Goal: Task Accomplishment & Management: Complete application form

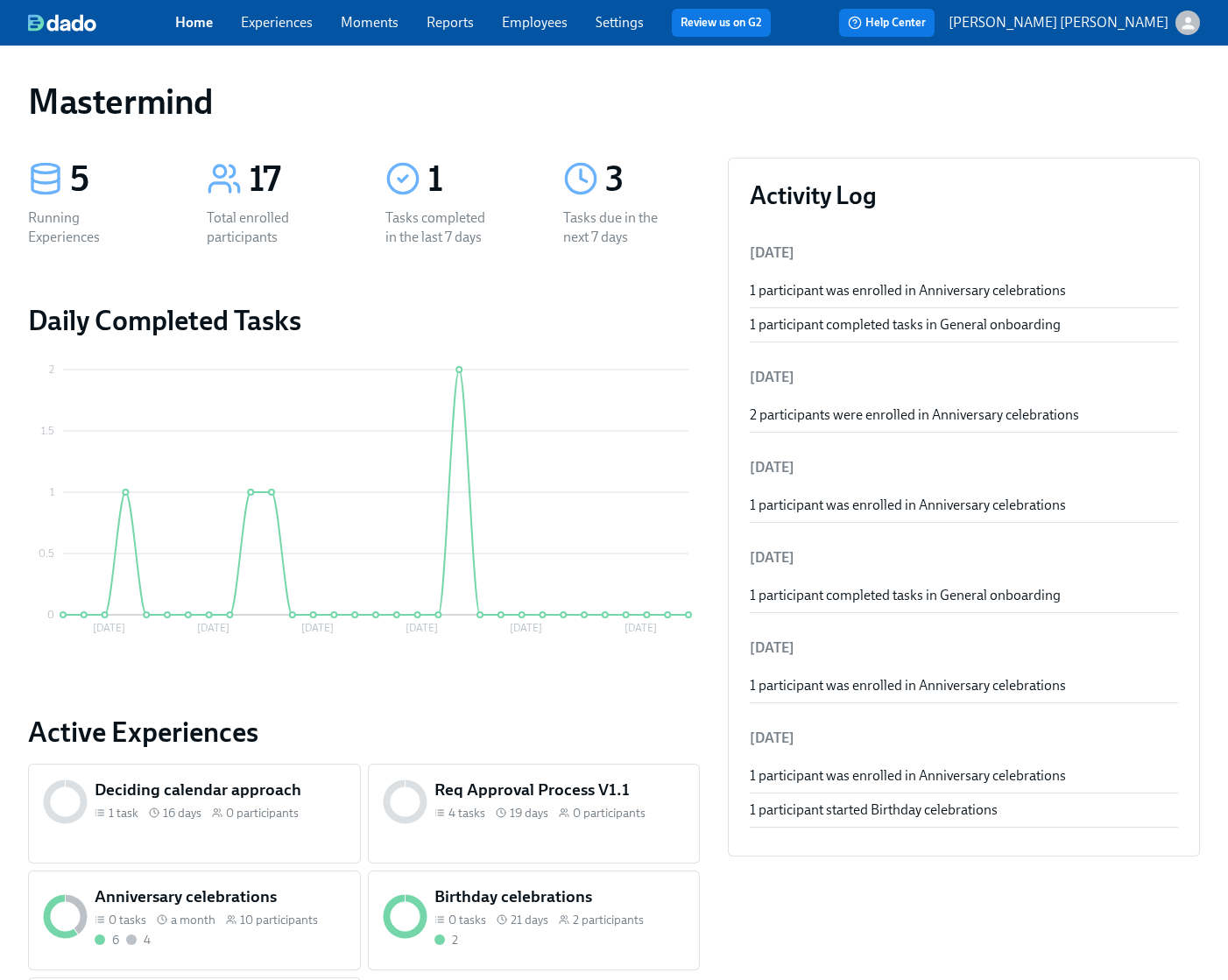
click at [291, 28] on link "Experiences" at bounding box center [276, 22] width 72 height 17
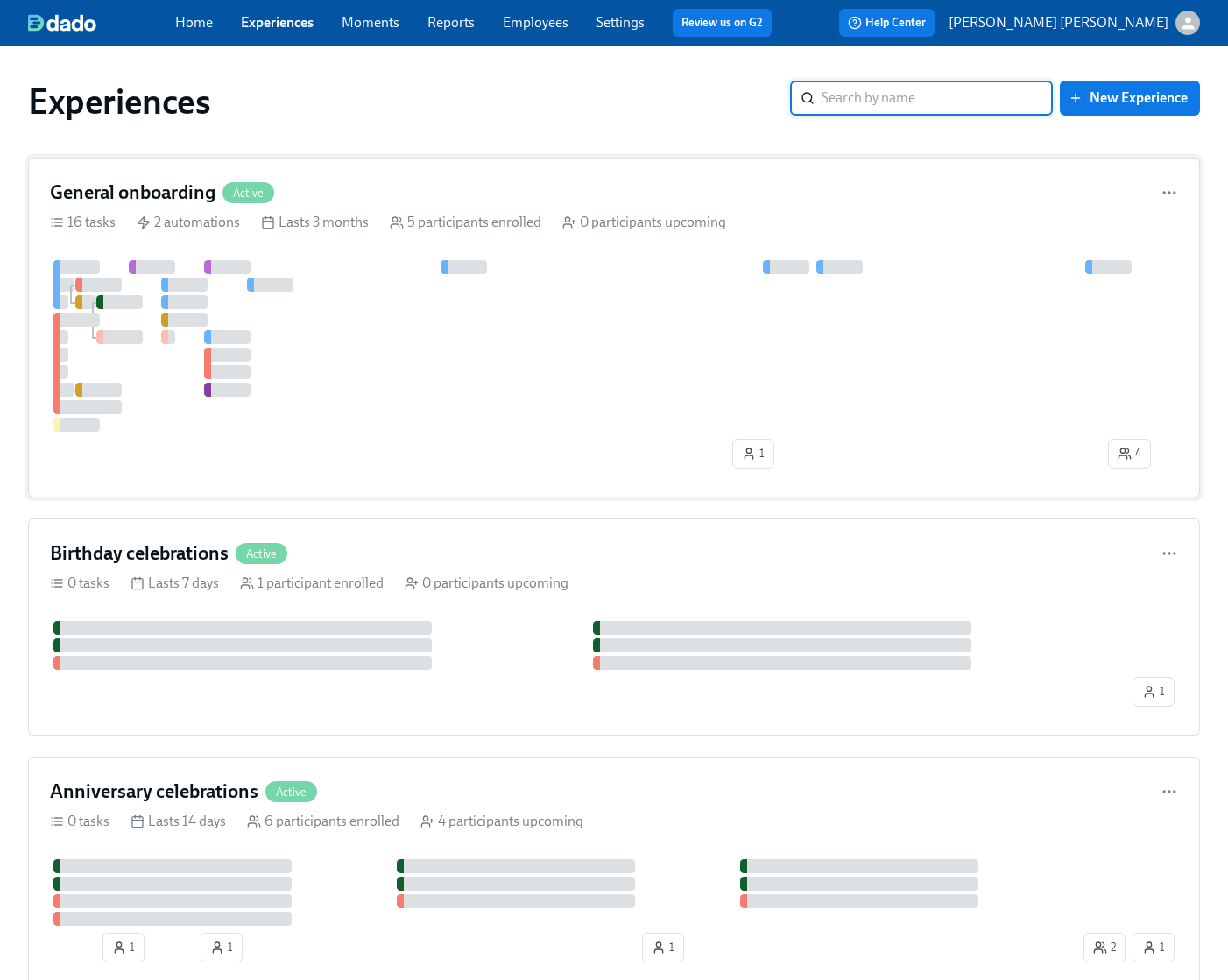
click at [337, 388] on div at bounding box center [614, 346] width 1128 height 171
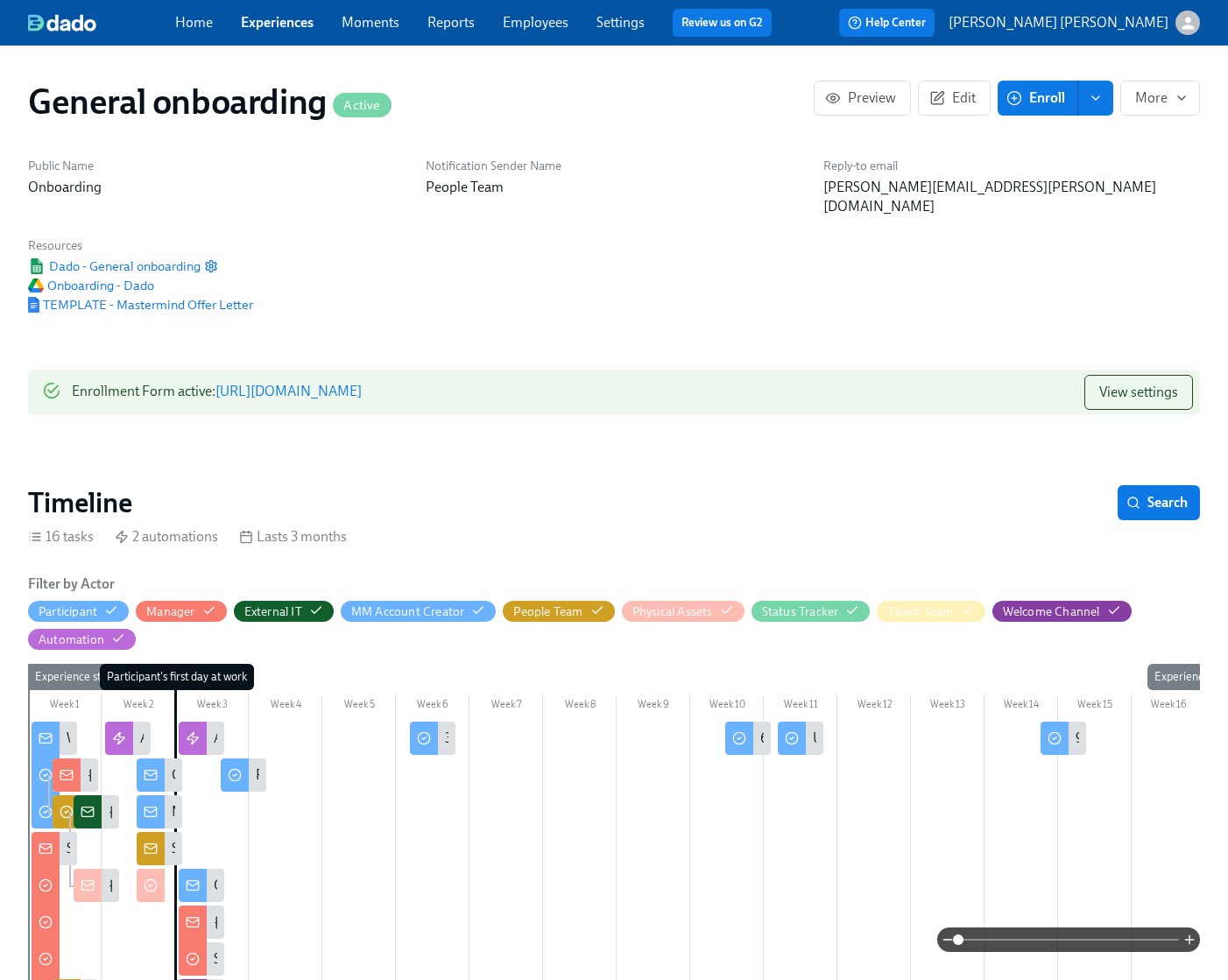
click at [346, 382] on link "[URL][DOMAIN_NAME]" at bounding box center [288, 390] width 146 height 17
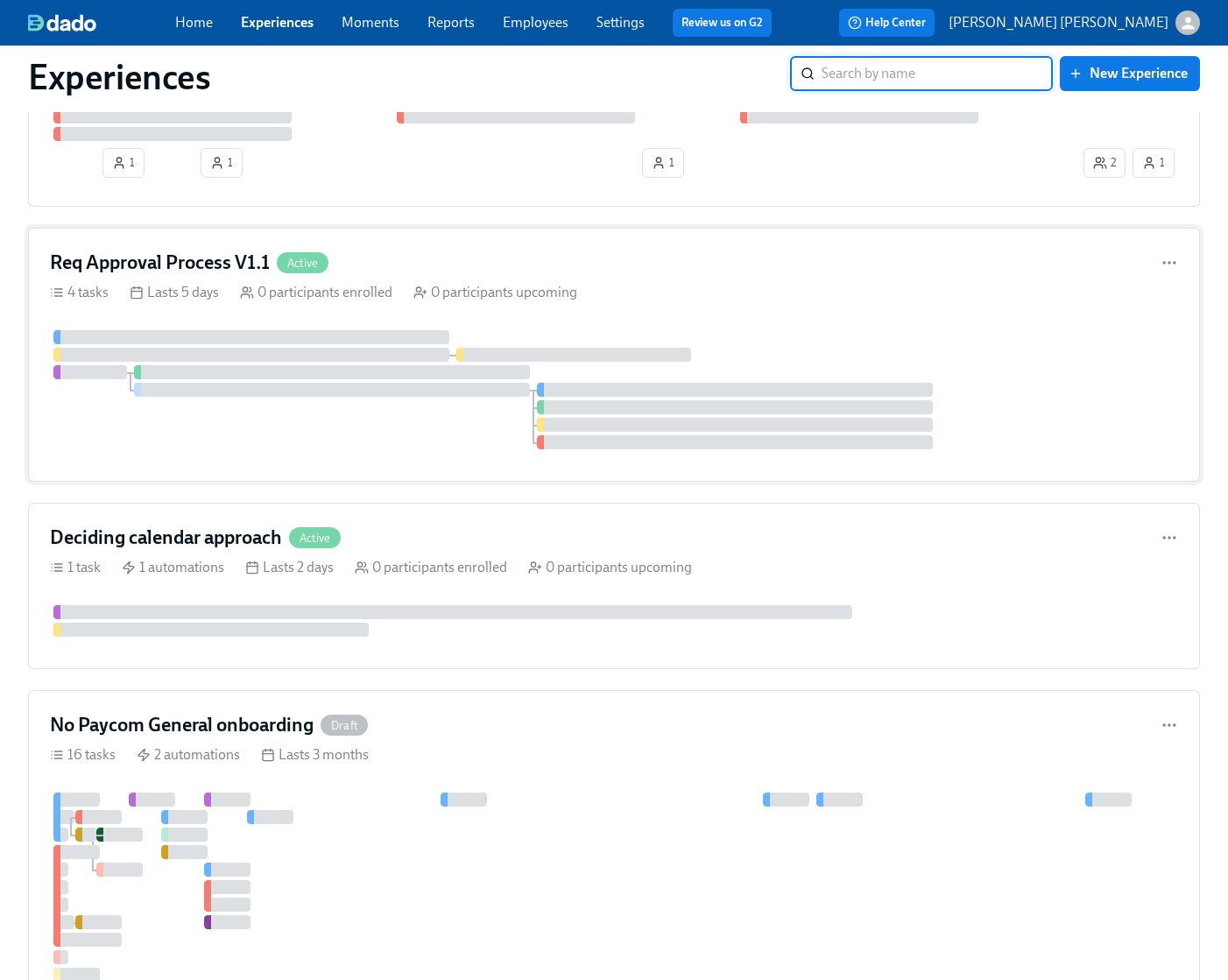
scroll to position [417, 0]
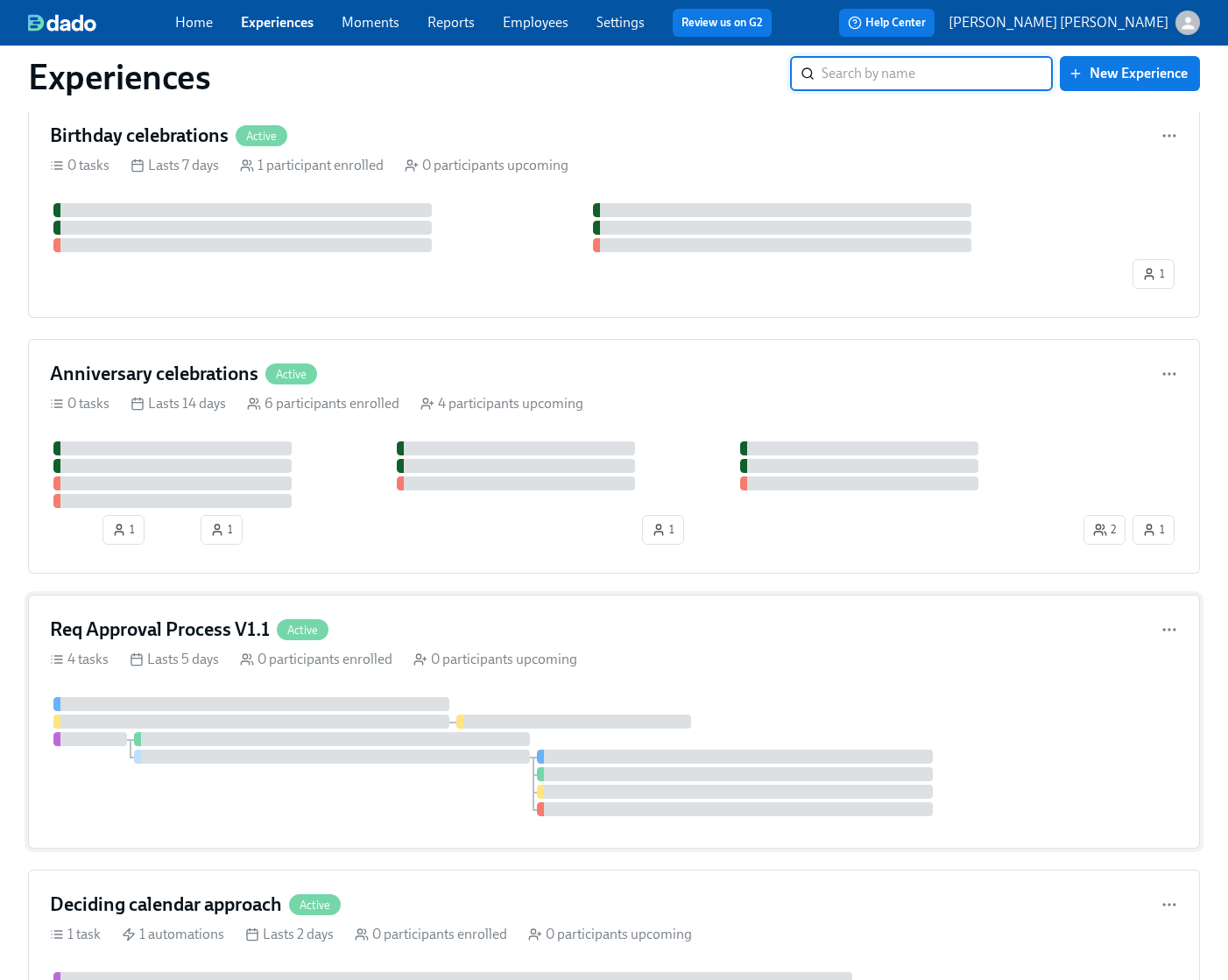
click at [446, 634] on div "Req Approval Process V1.1 Active" at bounding box center [614, 629] width 1128 height 26
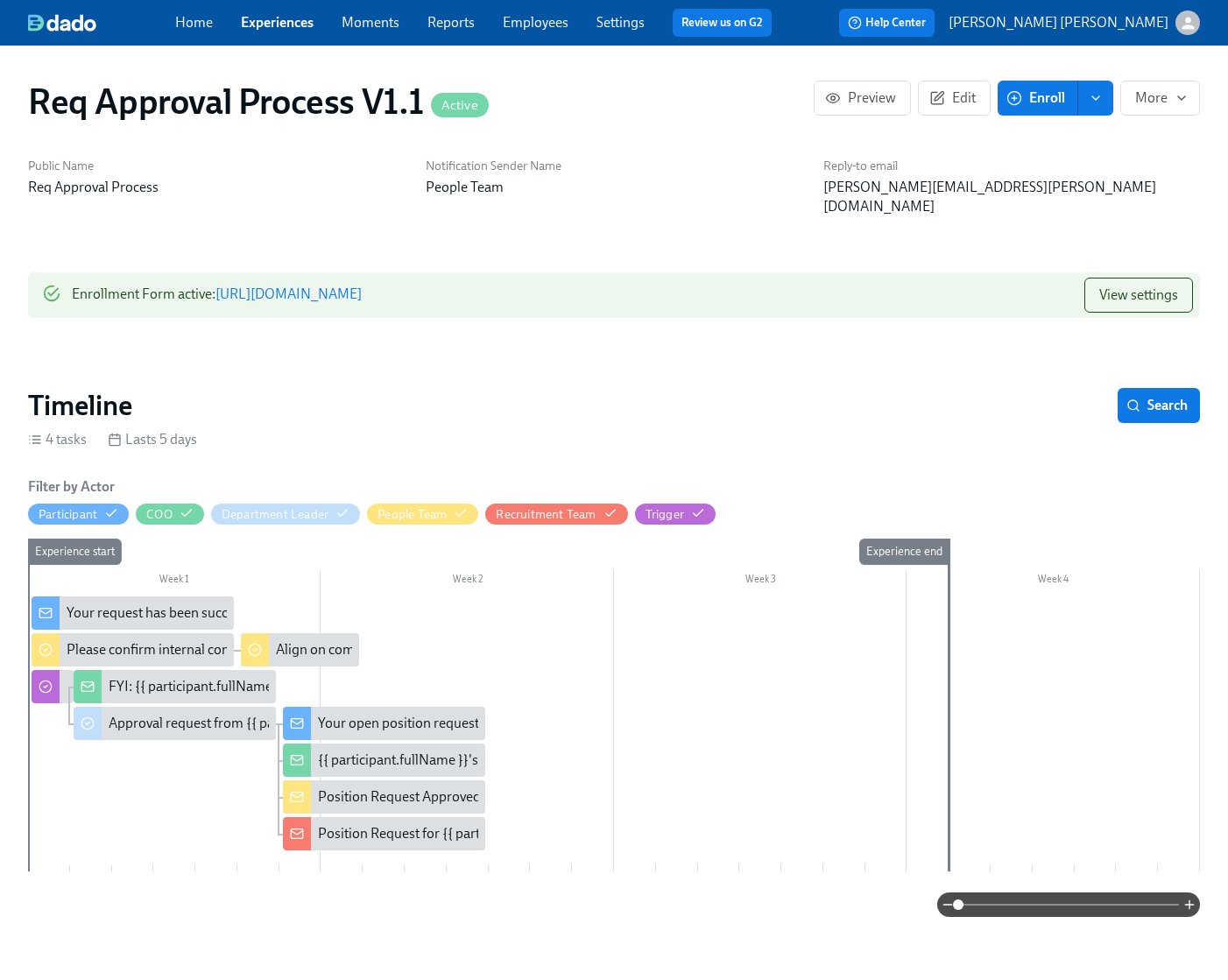
click at [338, 285] on link "[URL][DOMAIN_NAME]" at bounding box center [288, 293] width 146 height 17
drag, startPoint x: 579, startPoint y: 24, endPoint x: 617, endPoint y: 24, distance: 38.0
click at [583, 24] on div "Home Experiences Moments Reports Employees Settings Review us on G2" at bounding box center [480, 22] width 610 height 28
click at [617, 24] on link "Settings" at bounding box center [620, 22] width 48 height 17
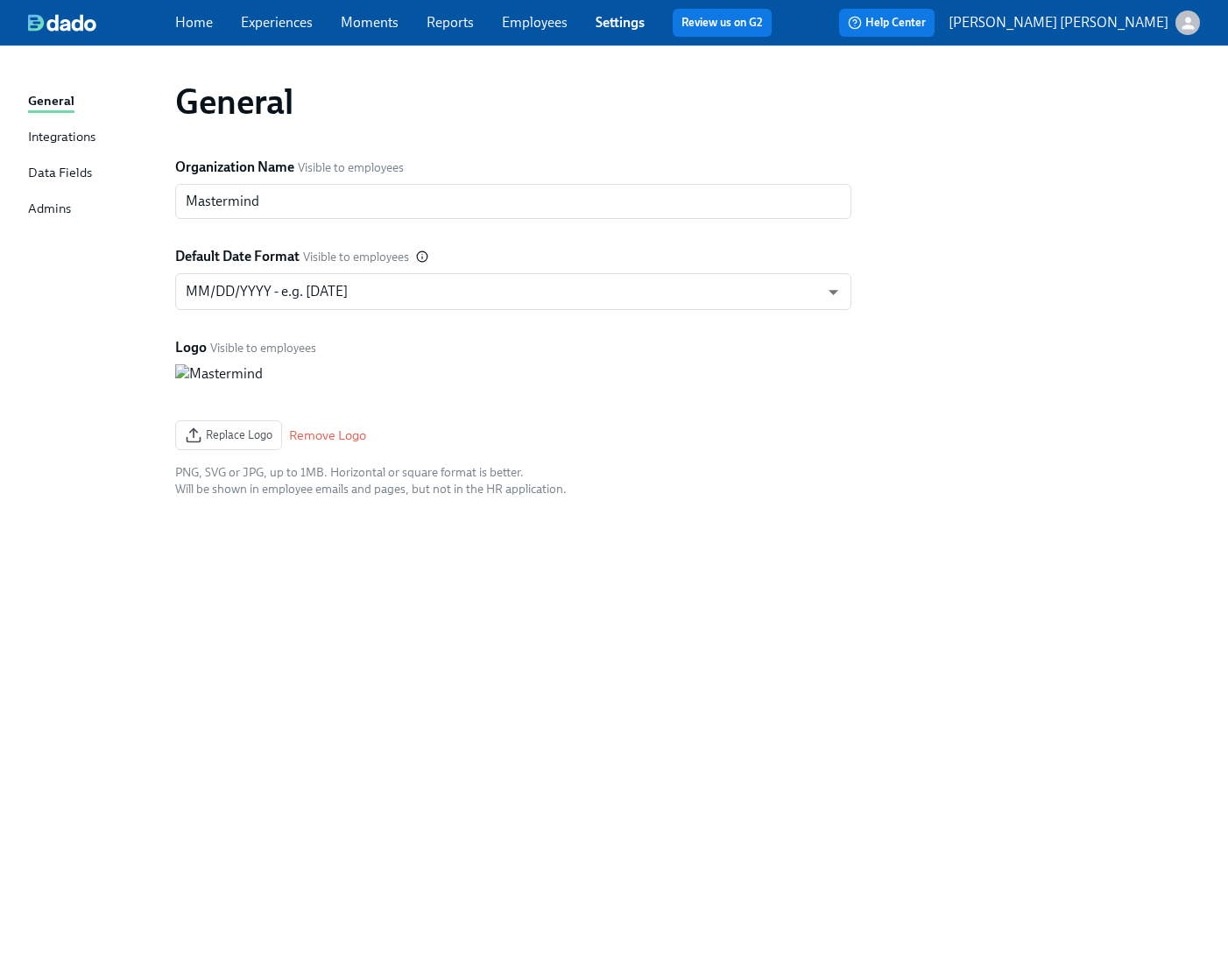
click at [81, 142] on div "Integrations" at bounding box center [61, 137] width 67 height 22
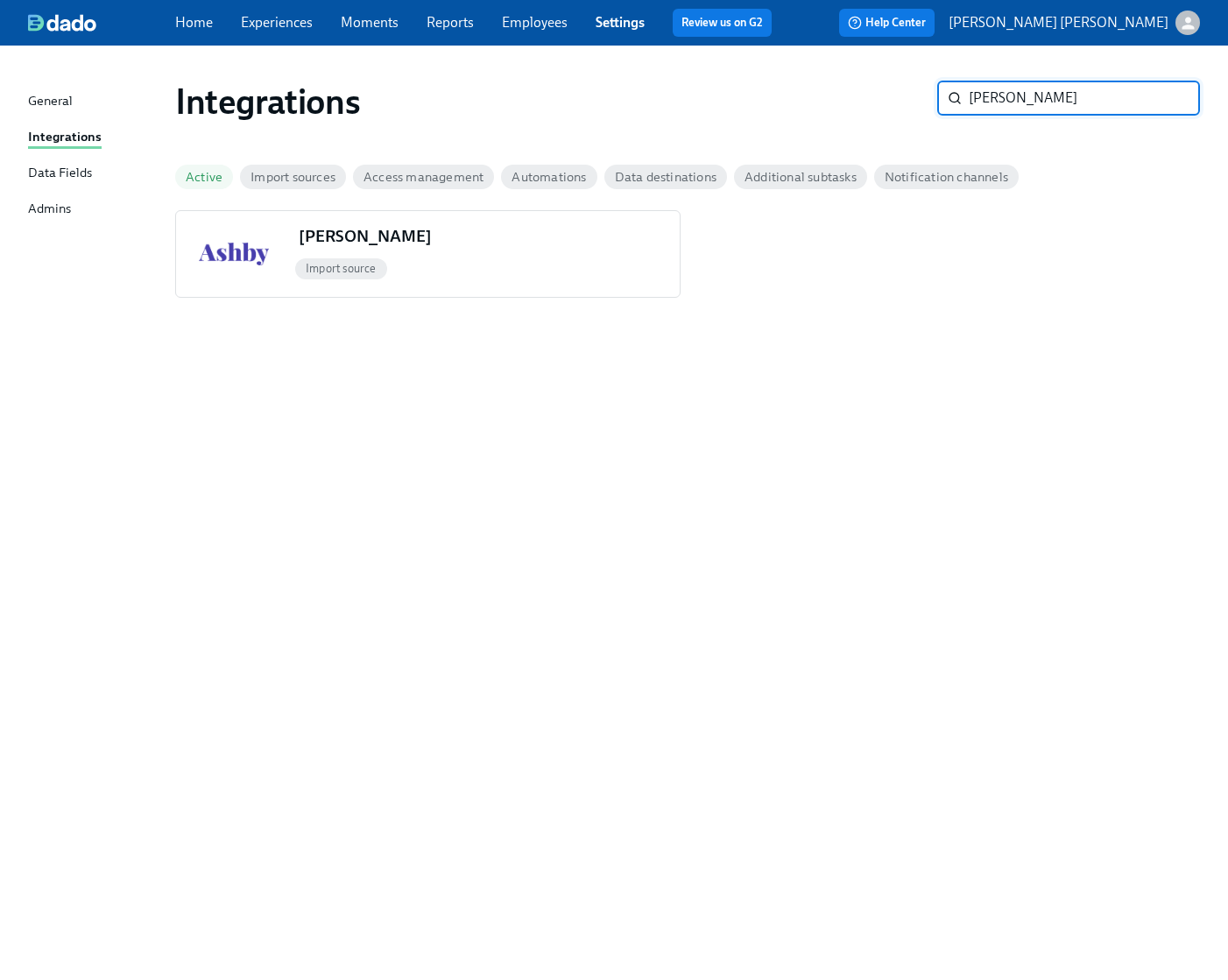
type input "[PERSON_NAME]"
click at [314, 352] on div "Integrations [PERSON_NAME] ​ Active Import sources Access management Automation…" at bounding box center [613, 502] width 1171 height 871
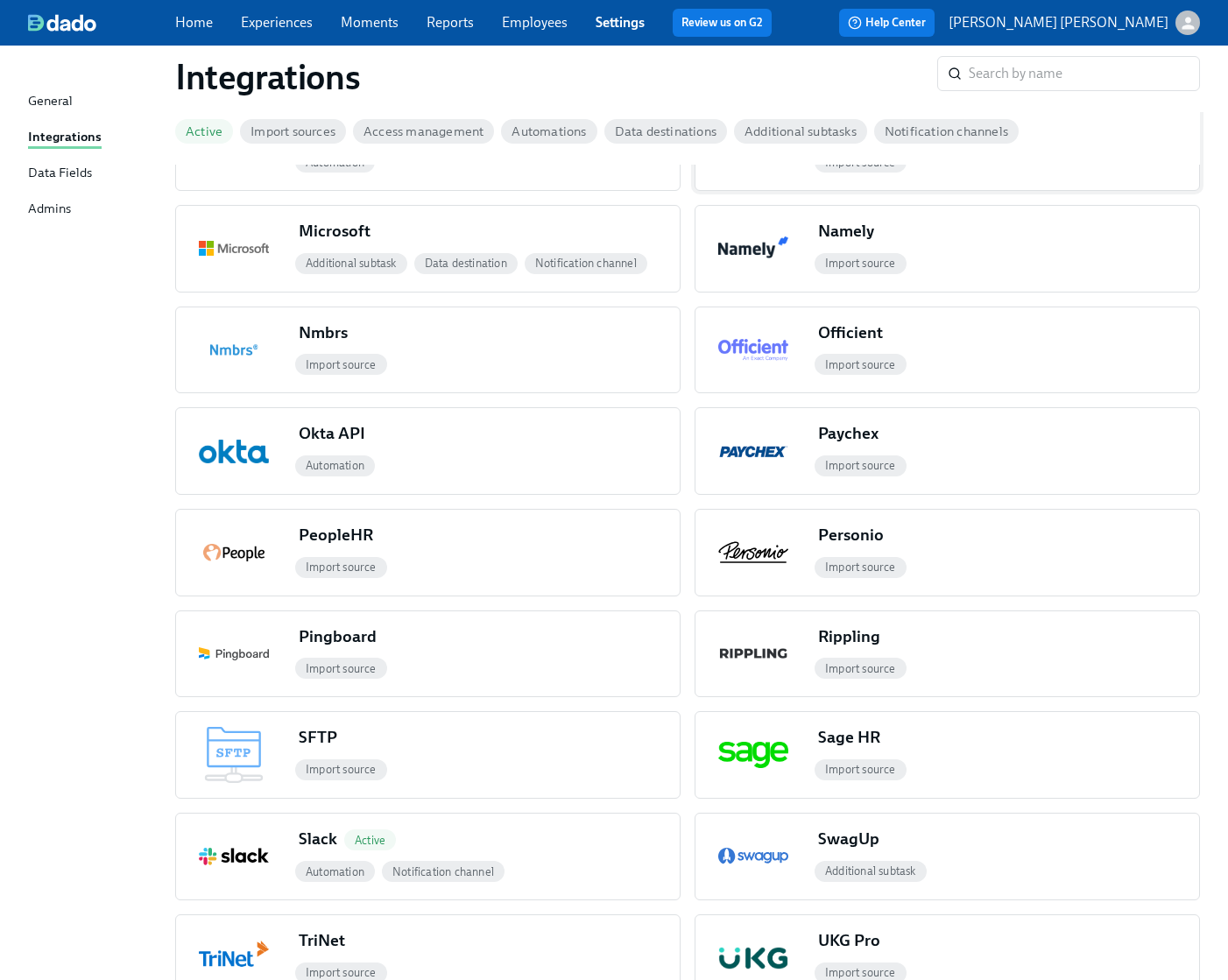
scroll to position [1412, 0]
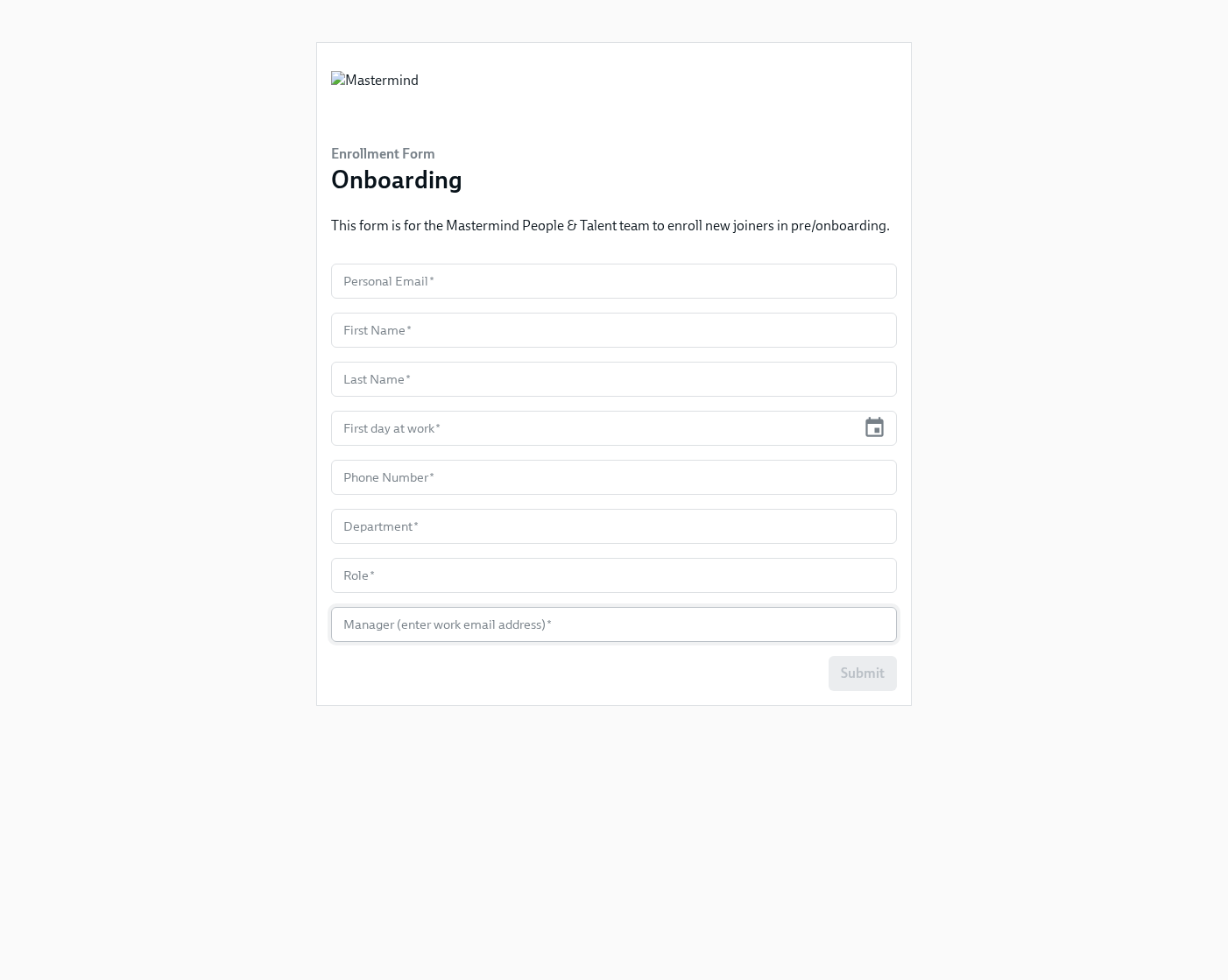
drag, startPoint x: 399, startPoint y: 630, endPoint x: 408, endPoint y: 633, distance: 9.5
click at [399, 630] on input "text" at bounding box center [614, 624] width 566 height 35
click at [453, 689] on div "Submit" at bounding box center [614, 673] width 566 height 35
click at [207, 329] on div "Enrollment Form Onboarding This form is for the Mastermind People & Talent team…" at bounding box center [613, 468] width 1171 height 938
click at [156, 140] on div "Enrollment Form Onboarding This form is for the Mastermind People & Talent team…" at bounding box center [613, 468] width 1171 height 938
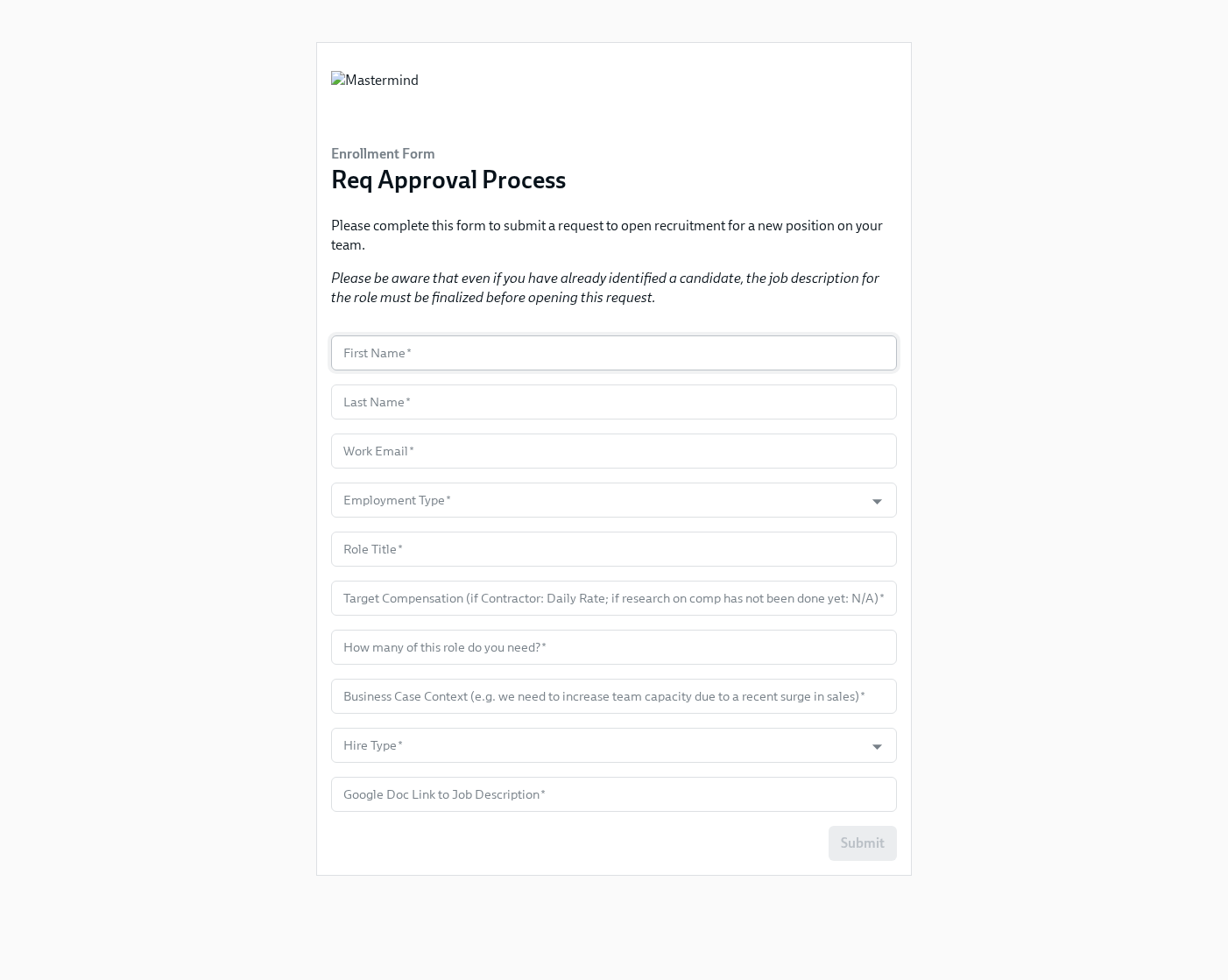
click at [374, 358] on input "text" at bounding box center [614, 353] width 566 height 35
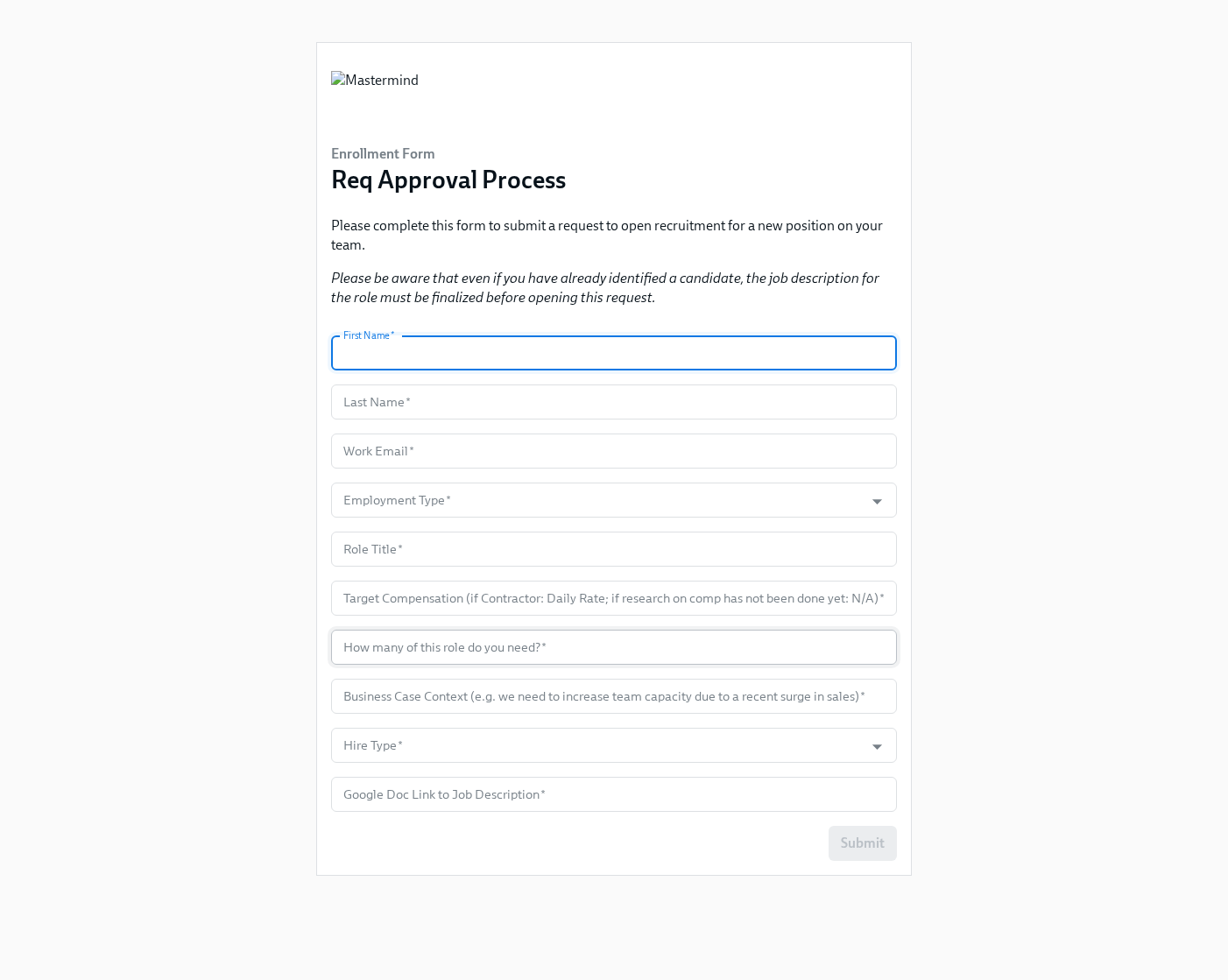
click at [419, 640] on input "text" at bounding box center [614, 647] width 566 height 35
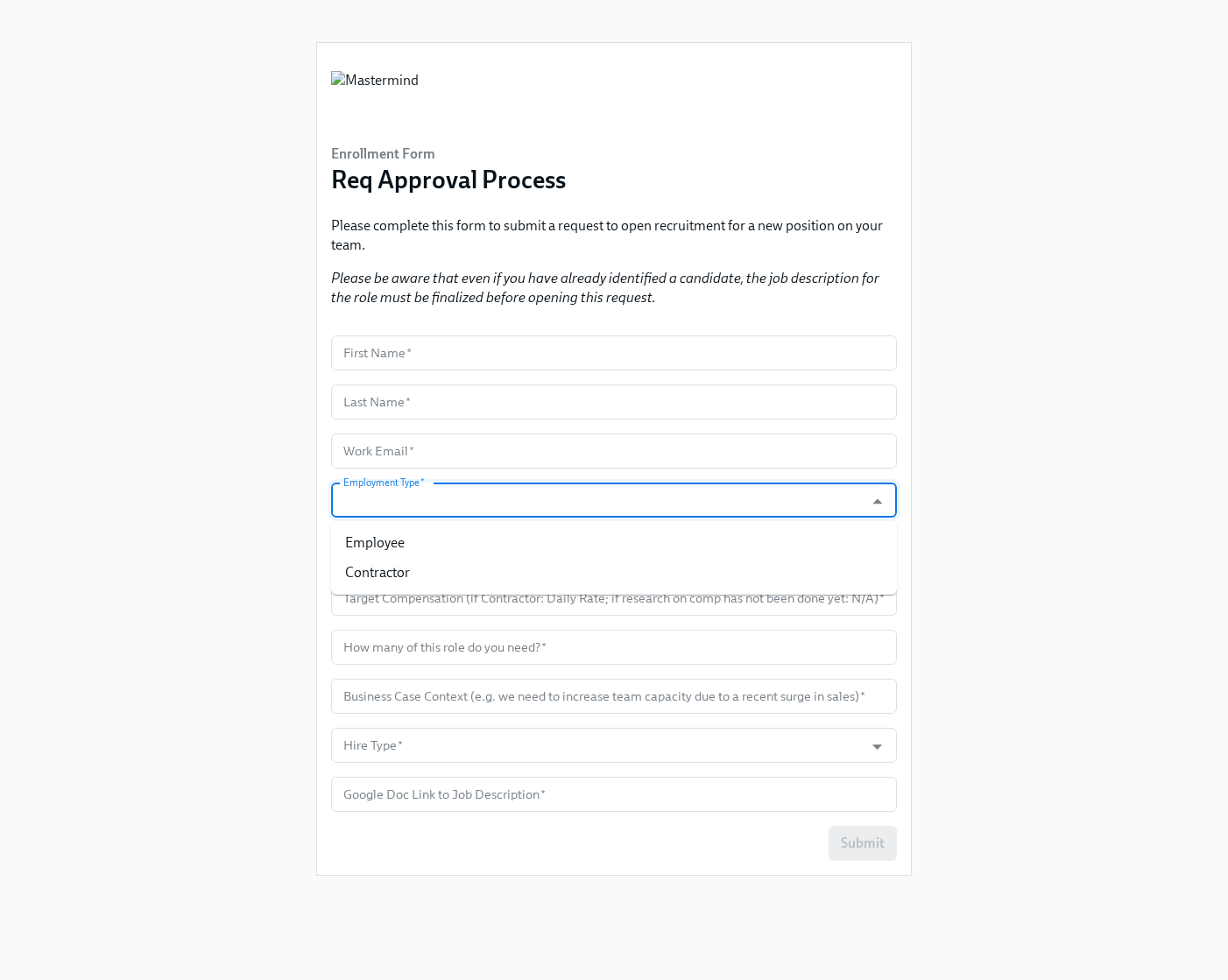
click at [381, 502] on input "Employment Type   *" at bounding box center [598, 500] width 515 height 35
click at [241, 571] on div "Enrollment Form Req Approval Process Please complete this form to submit a requ…" at bounding box center [613, 468] width 1171 height 938
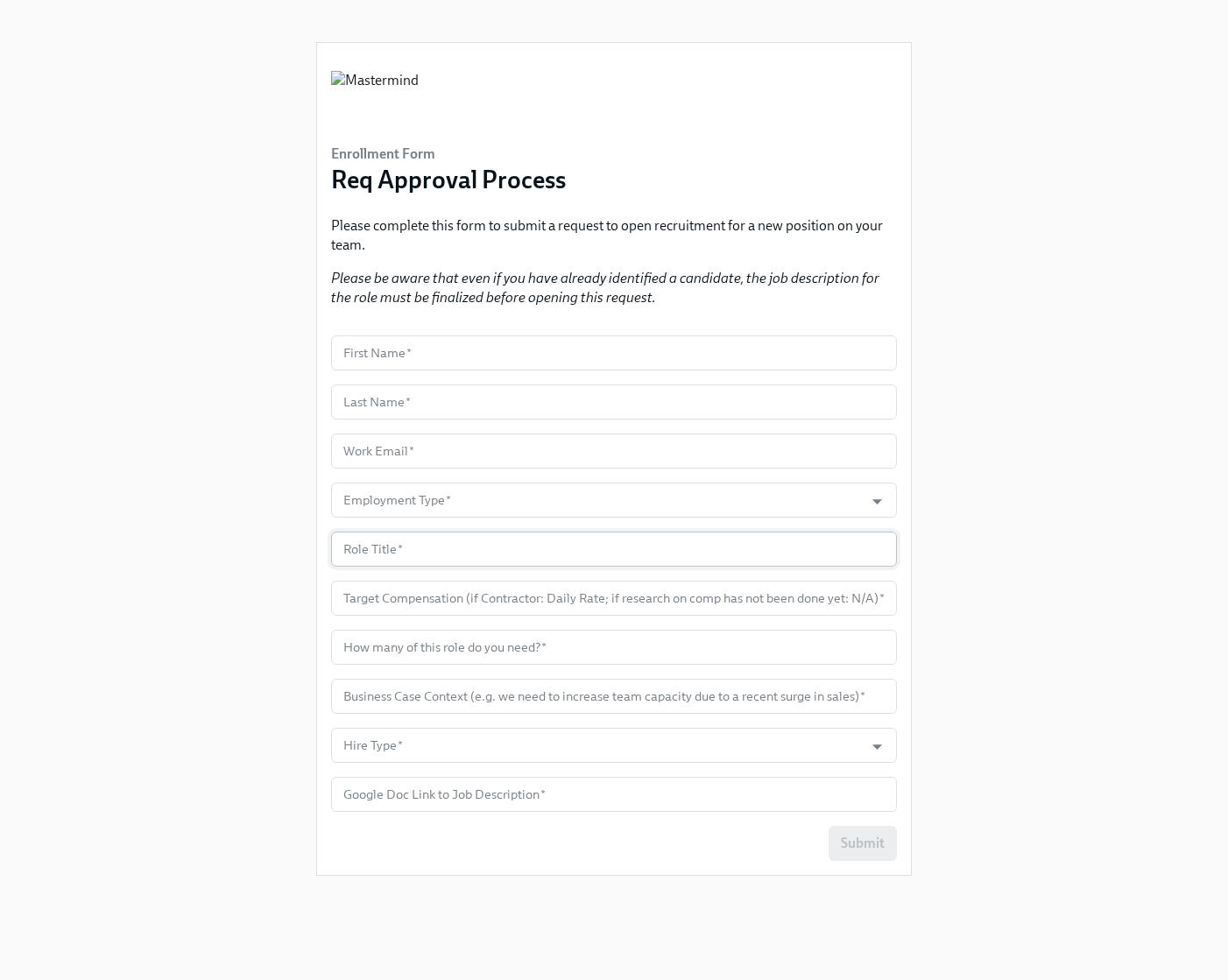
click at [394, 554] on input "text" at bounding box center [614, 548] width 566 height 35
click at [367, 603] on input "text" at bounding box center [614, 598] width 566 height 35
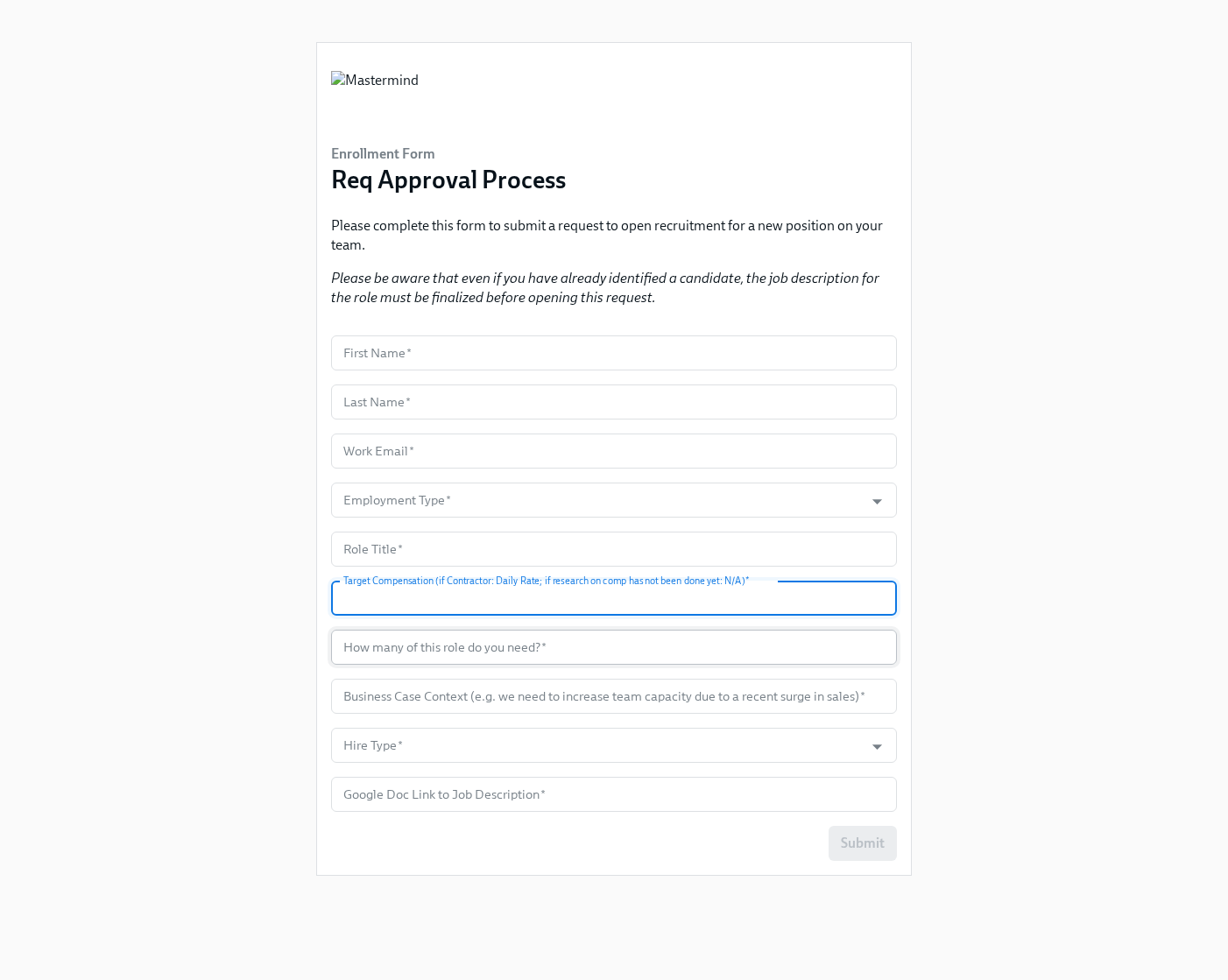
drag, startPoint x: 355, startPoint y: 648, endPoint x: 343, endPoint y: 646, distance: 12.2
click at [352, 648] on input "text" at bounding box center [614, 647] width 566 height 35
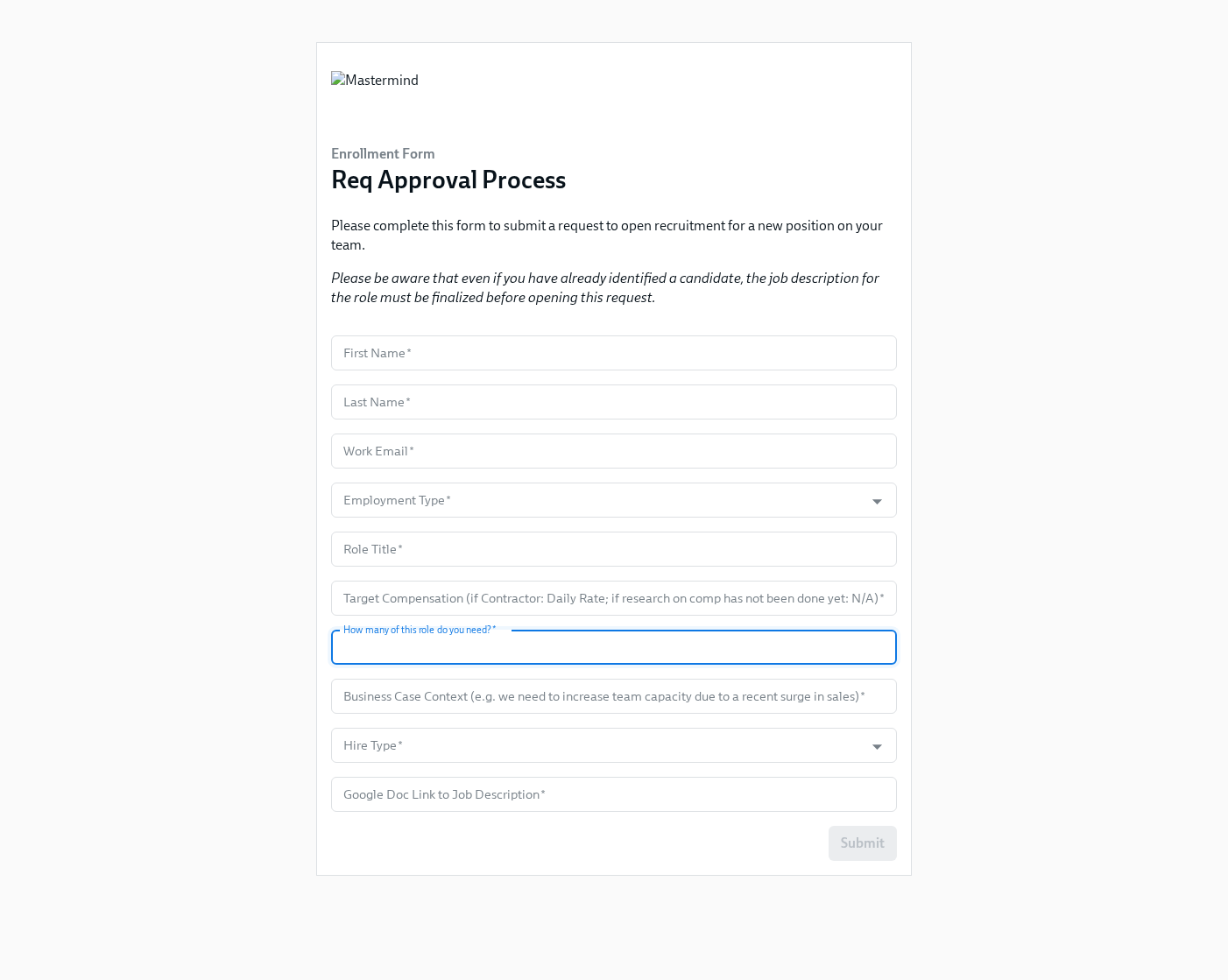
click at [288, 661] on div "Enrollment Form Req Approval Process Please complete this form to submit a requ…" at bounding box center [613, 468] width 1171 height 938
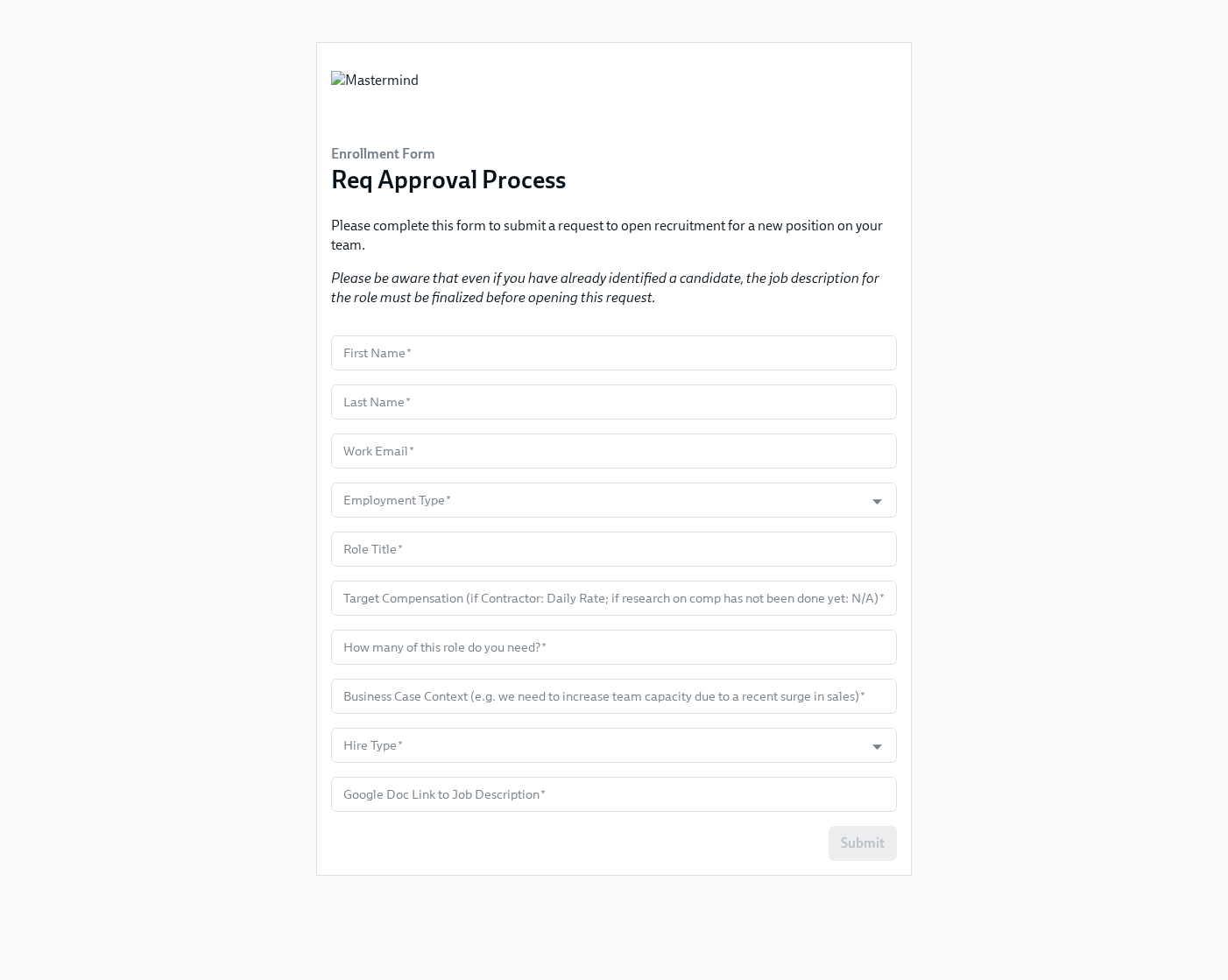
click at [135, 271] on div "Enrollment Form Req Approval Process Please complete this form to submit a requ…" at bounding box center [613, 468] width 1171 height 938
